Goal: Information Seeking & Learning: Learn about a topic

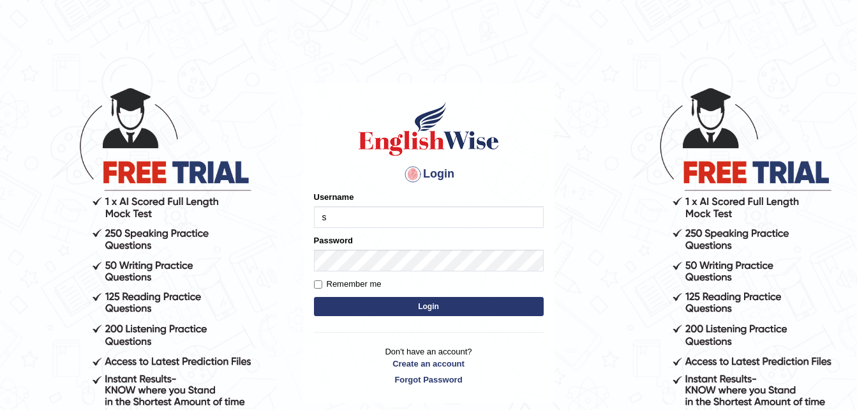
type input "supernaannn"
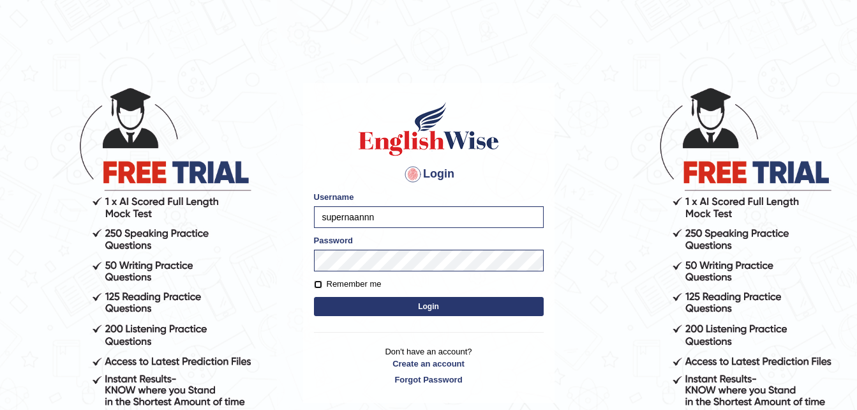
click at [318, 287] on input "Remember me" at bounding box center [318, 284] width 8 height 8
checkbox input "true"
click at [330, 306] on button "Login" at bounding box center [429, 306] width 230 height 19
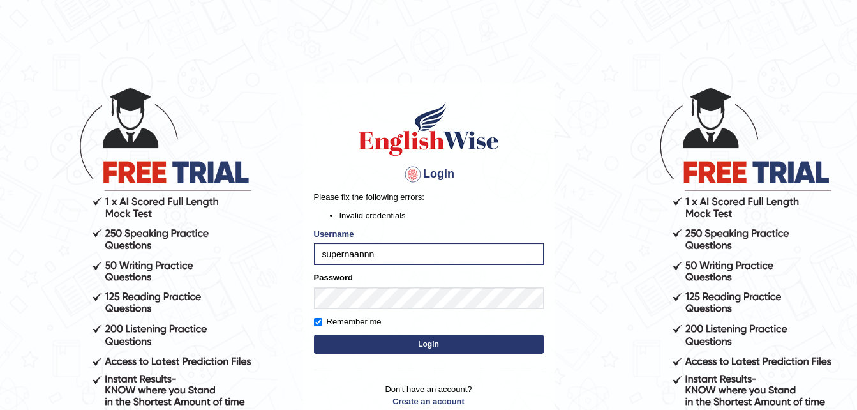
click at [419, 343] on button "Login" at bounding box center [429, 343] width 230 height 19
click at [422, 256] on input "supernaannn" at bounding box center [429, 254] width 230 height 22
type input "supernaannn"
click at [332, 345] on button "Login" at bounding box center [429, 343] width 230 height 19
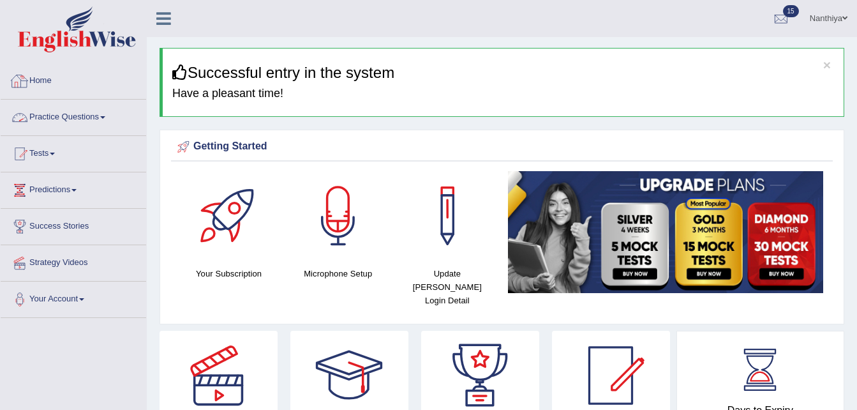
click at [71, 115] on link "Practice Questions" at bounding box center [74, 116] width 146 height 32
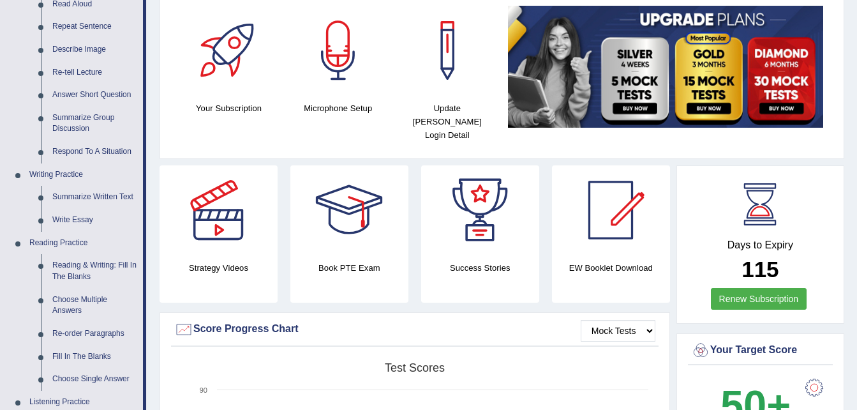
scroll to position [166, 0]
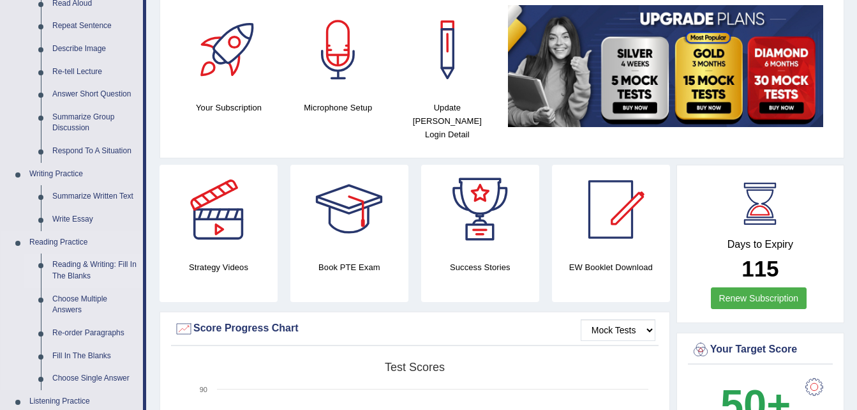
click at [69, 271] on link "Reading & Writing: Fill In The Blanks" at bounding box center [95, 270] width 96 height 34
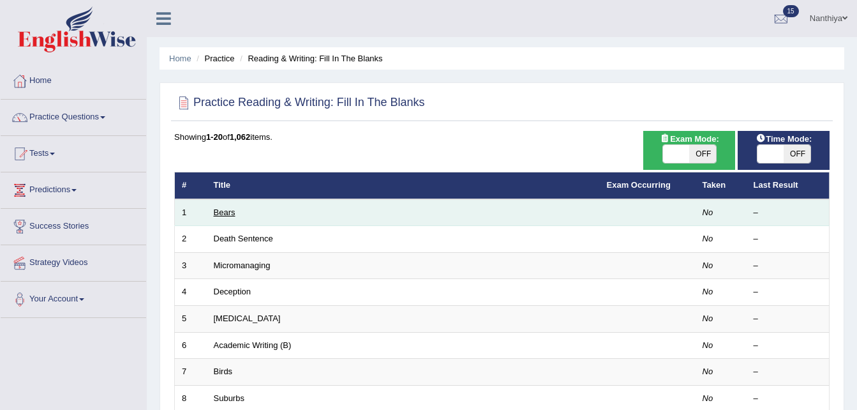
click at [216, 208] on link "Bears" at bounding box center [225, 212] width 22 height 10
